Goal: Communication & Community: Ask a question

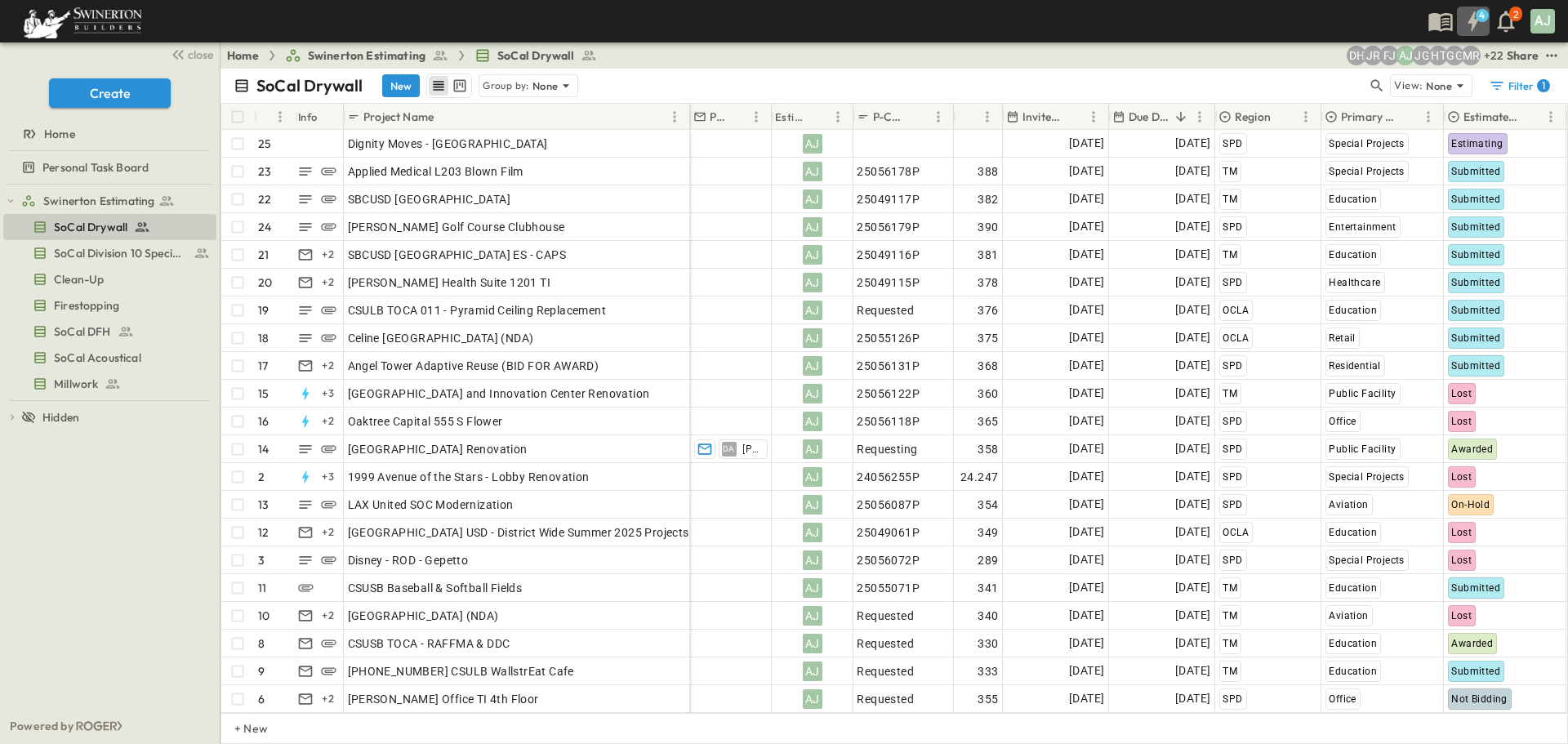
click at [1469, 15] on icon "button" at bounding box center [1473, 21] width 26 height 26
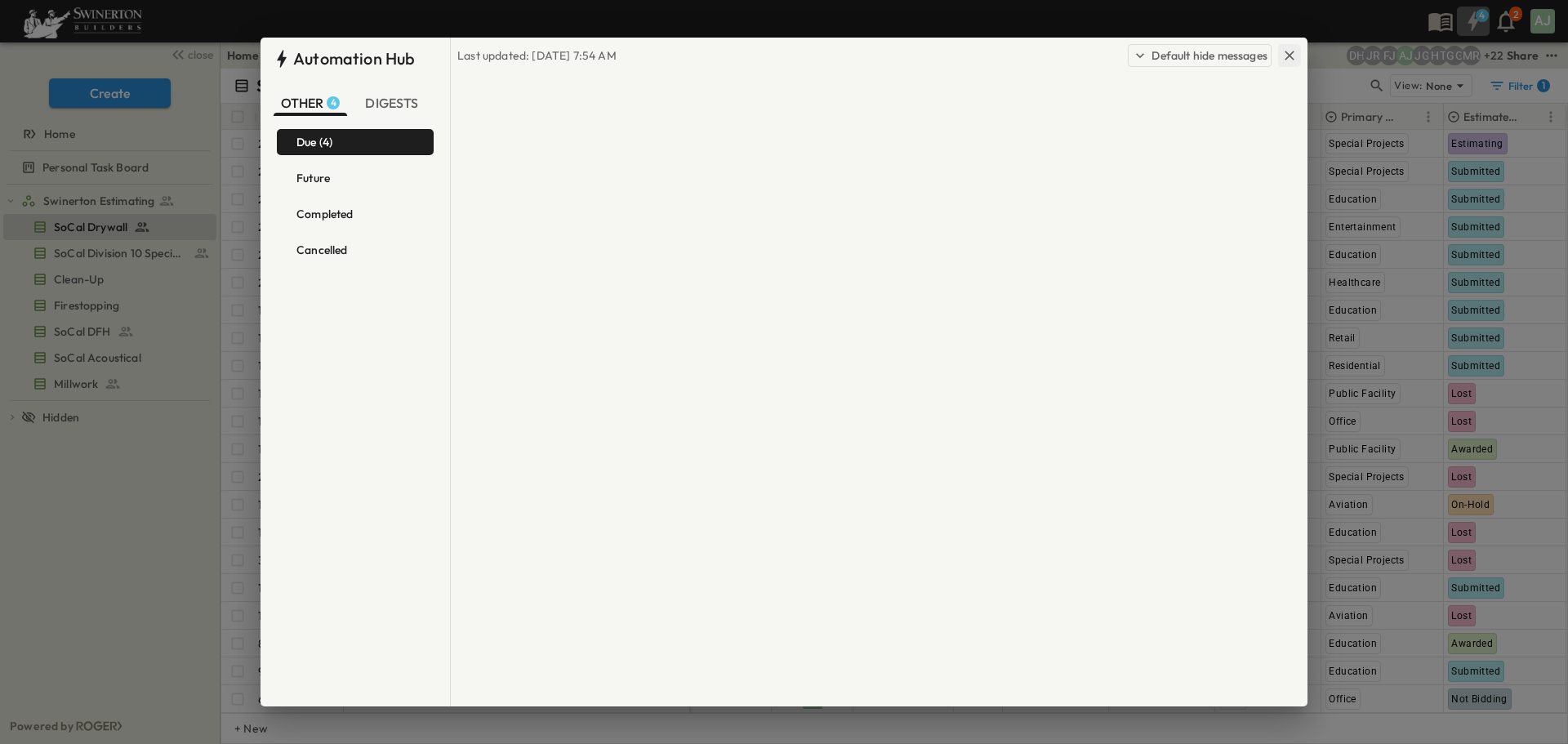
click at [1288, 50] on icon "button" at bounding box center [1289, 56] width 17 height 17
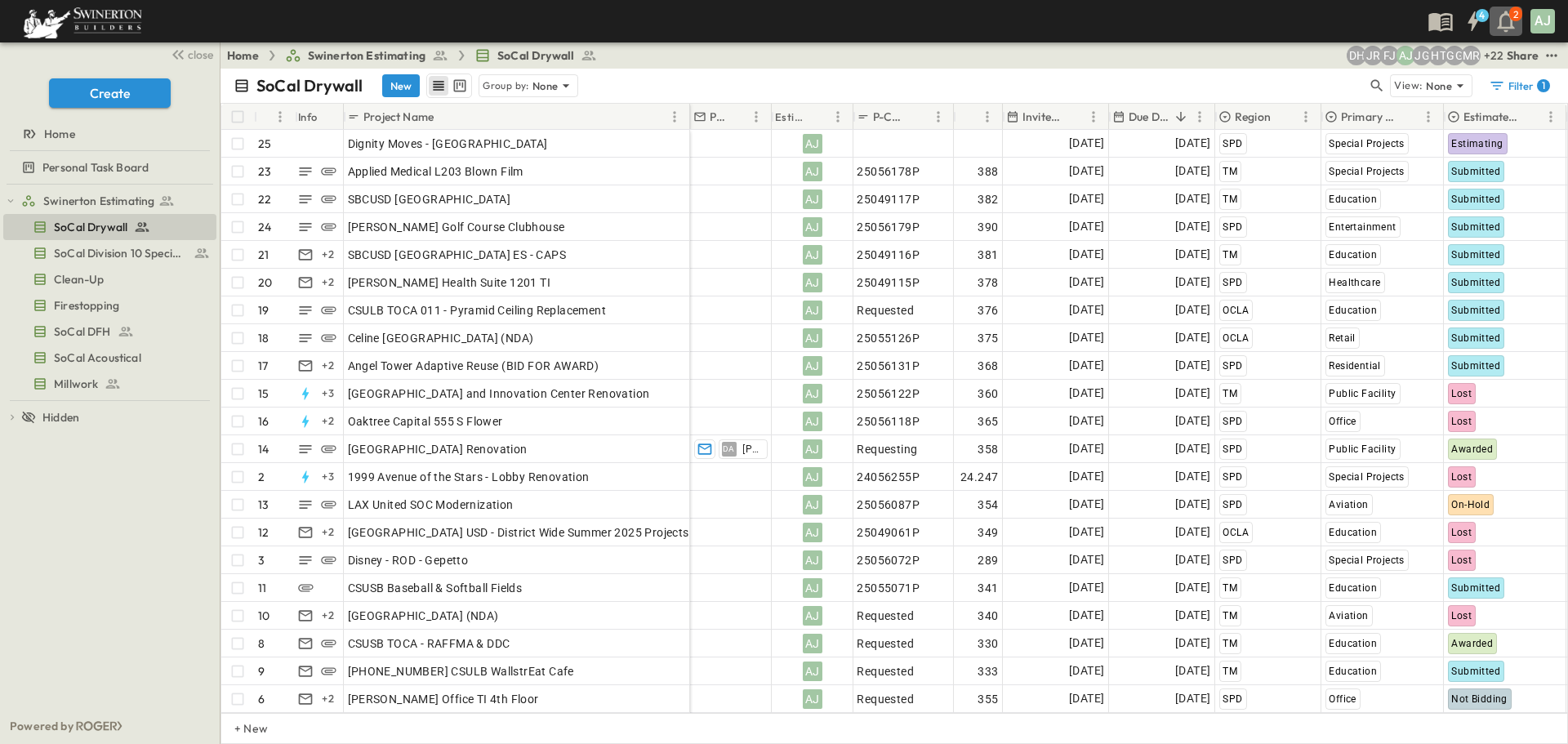
click at [1507, 30] on icon "button" at bounding box center [1505, 21] width 17 height 21
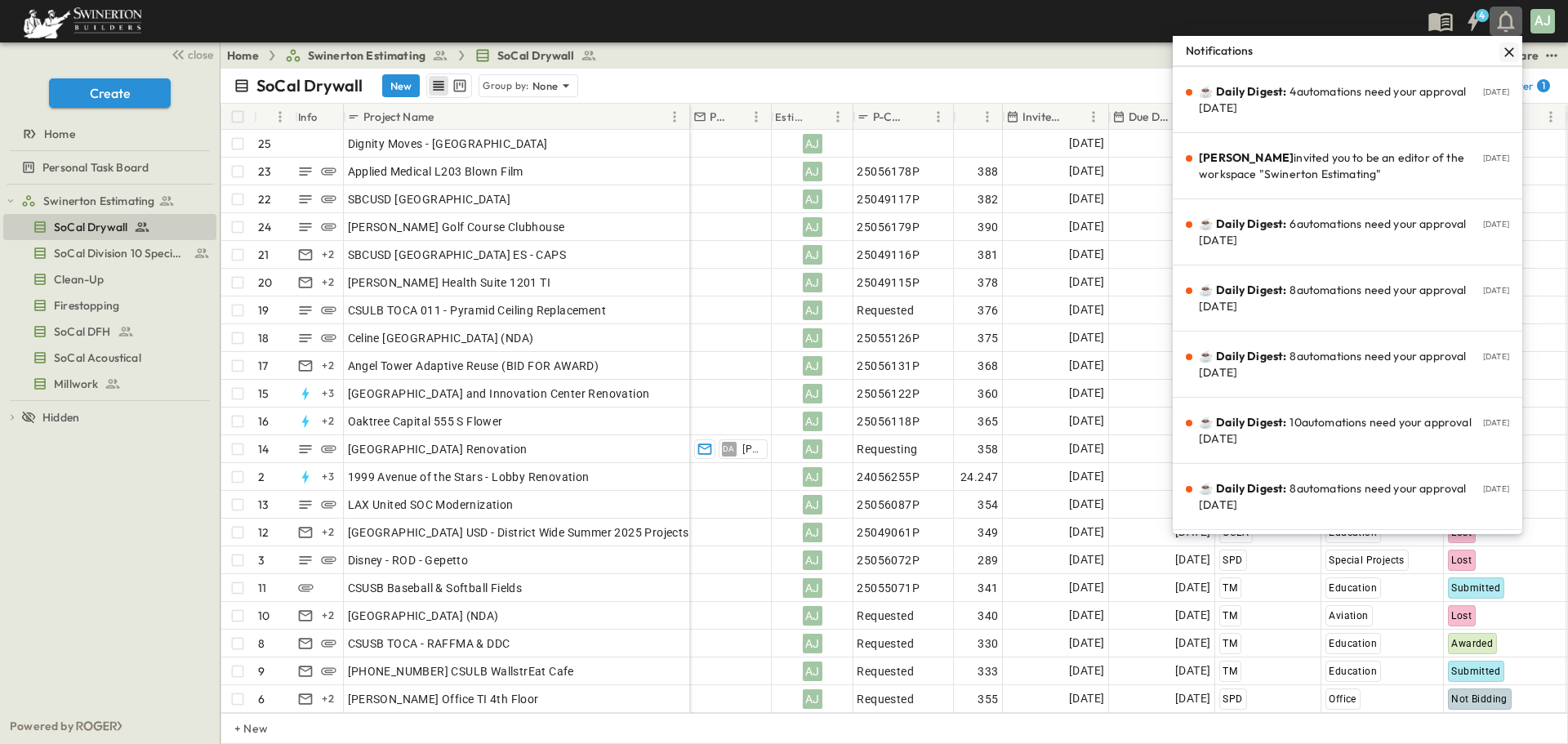
click at [1501, 49] on icon "button" at bounding box center [1509, 52] width 17 height 17
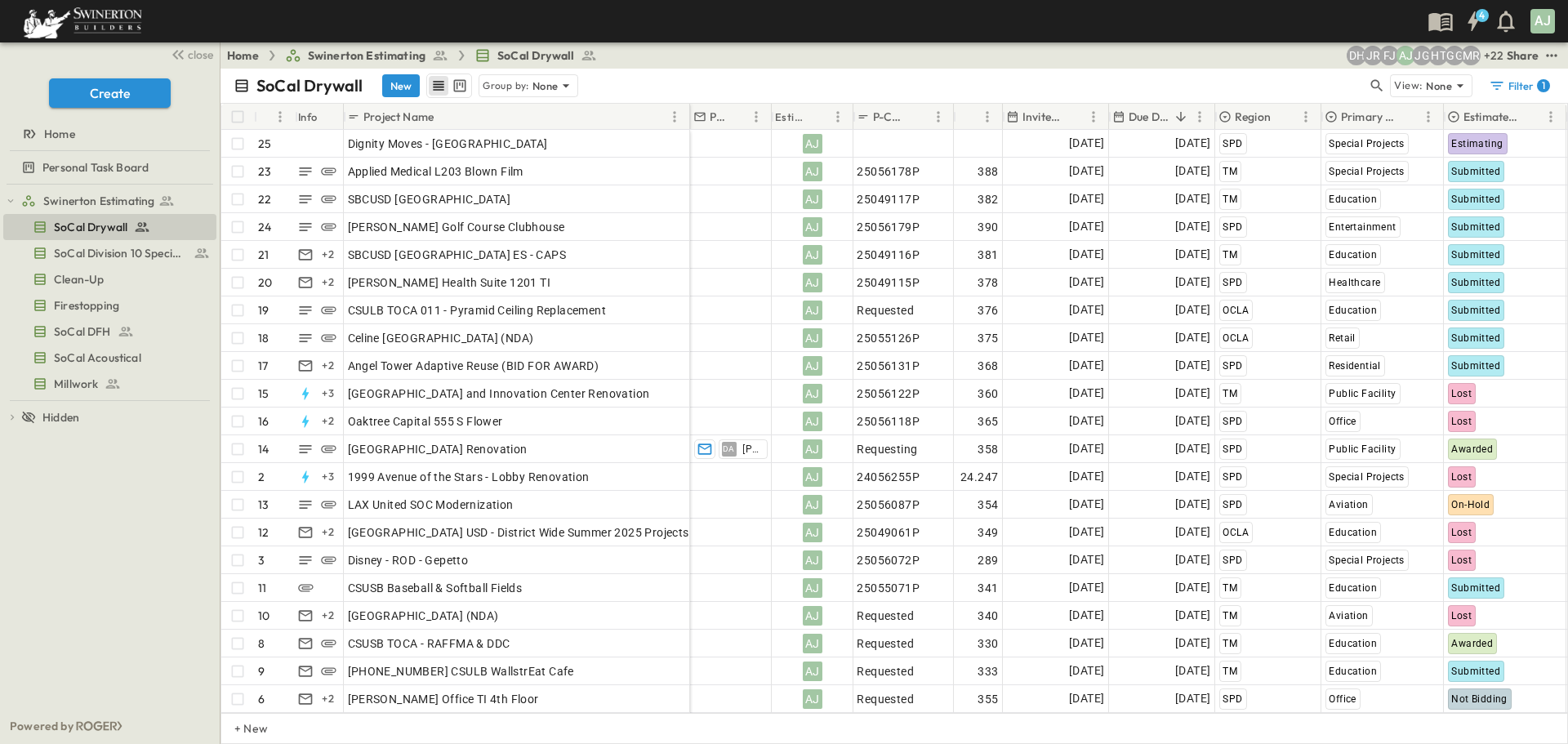
click at [1368, 34] on div "4 AJ" at bounding box center [782, 21] width 1564 height 42
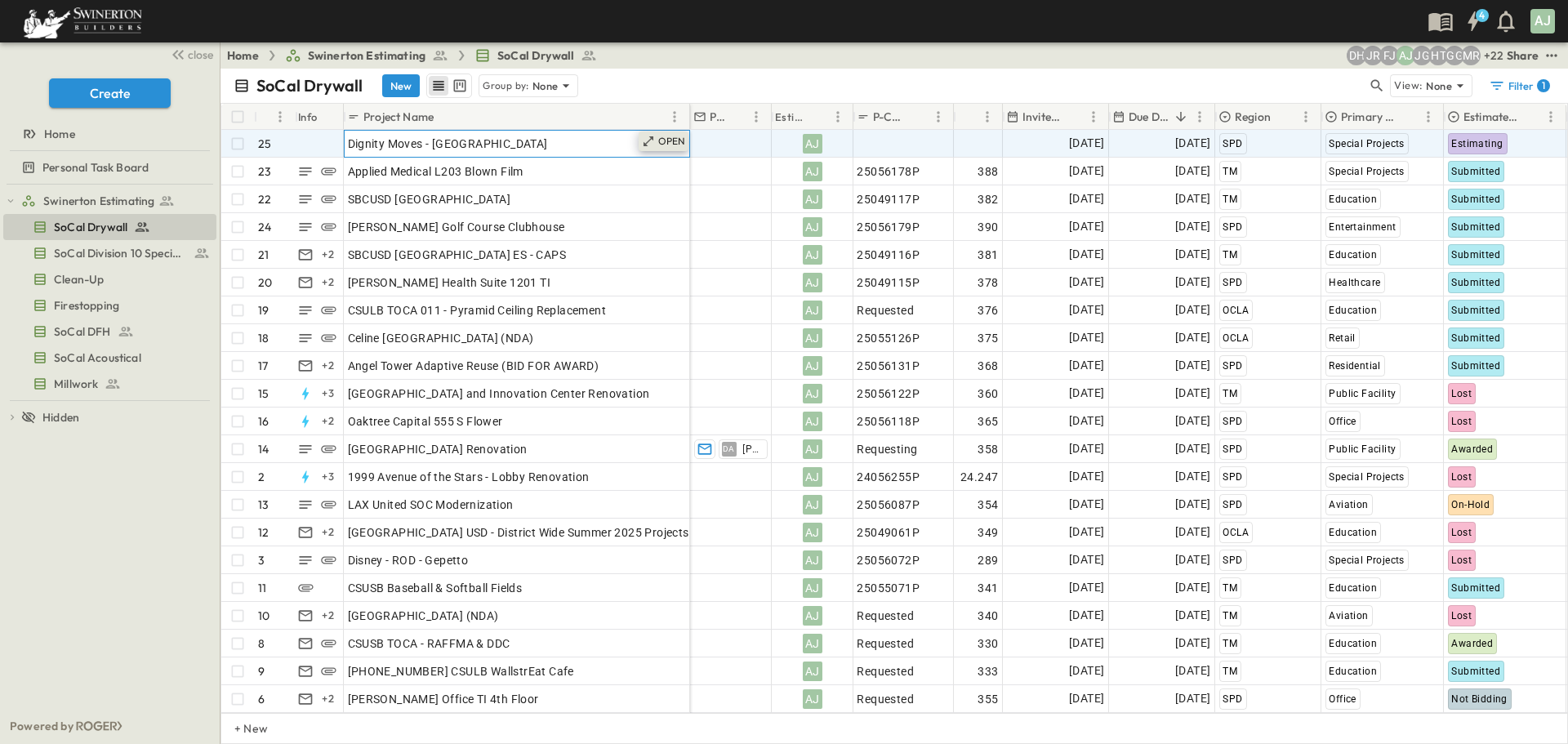
click at [661, 139] on p "OPEN" at bounding box center [672, 141] width 28 height 13
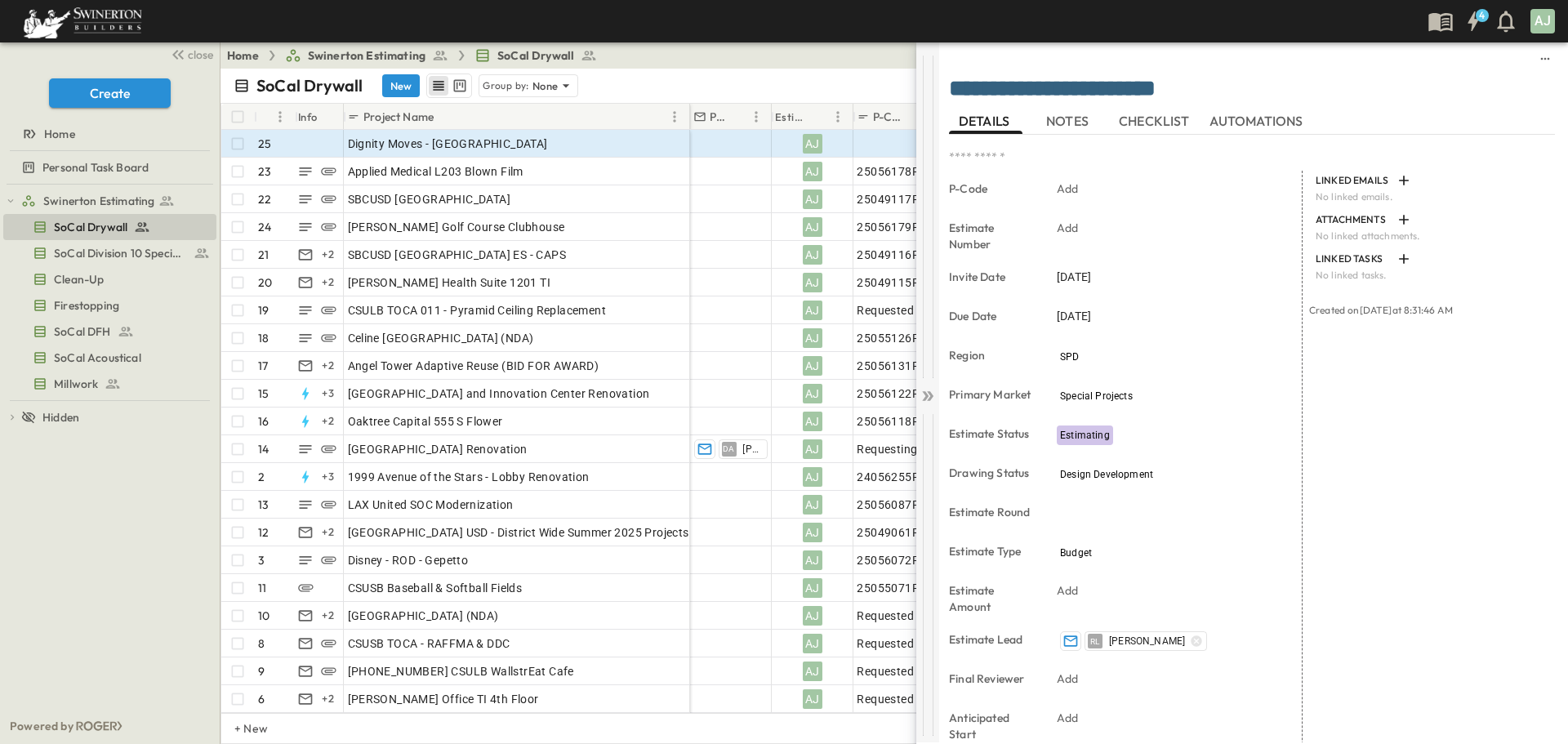
click at [928, 398] on icon at bounding box center [928, 396] width 17 height 17
